Goal: Register for event/course

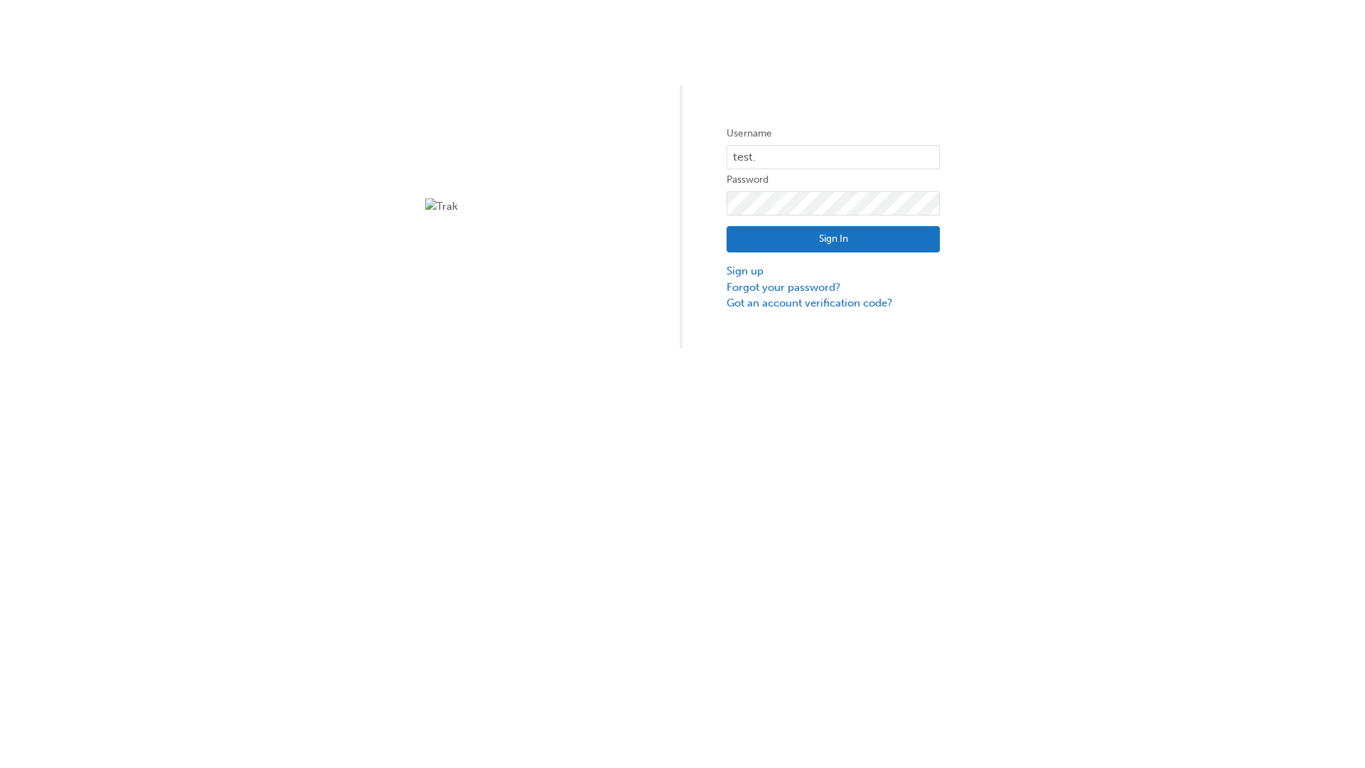
type input "test.e2e.user14"
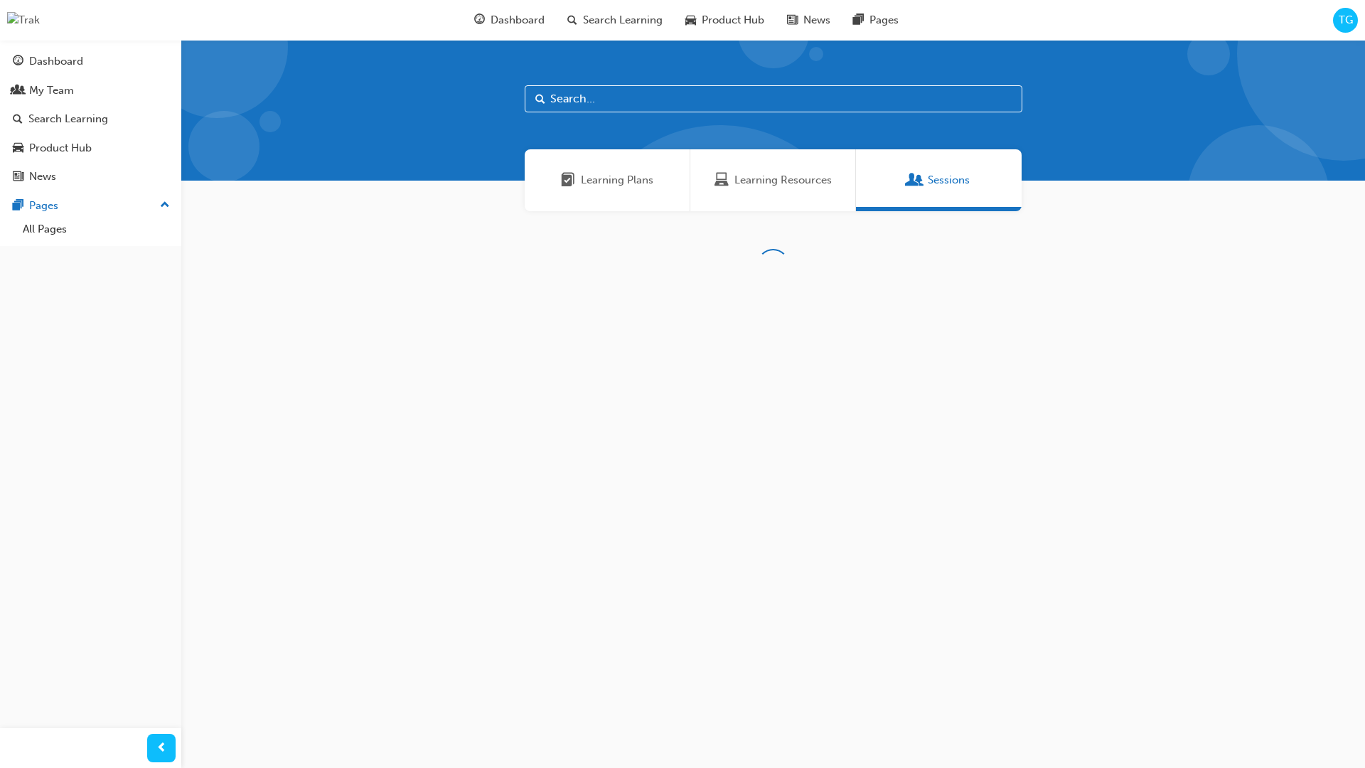
scroll to position [45, 0]
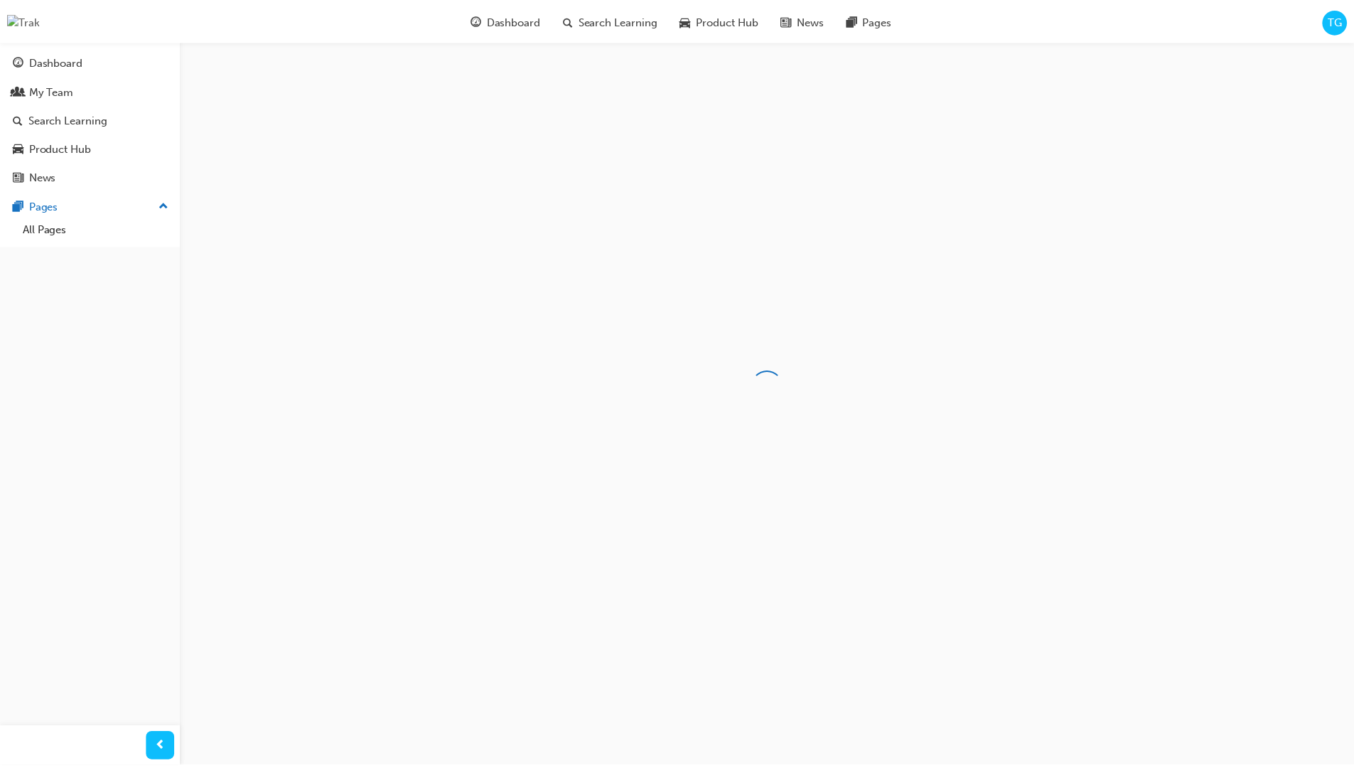
scroll to position [43, 0]
